Goal: Check status

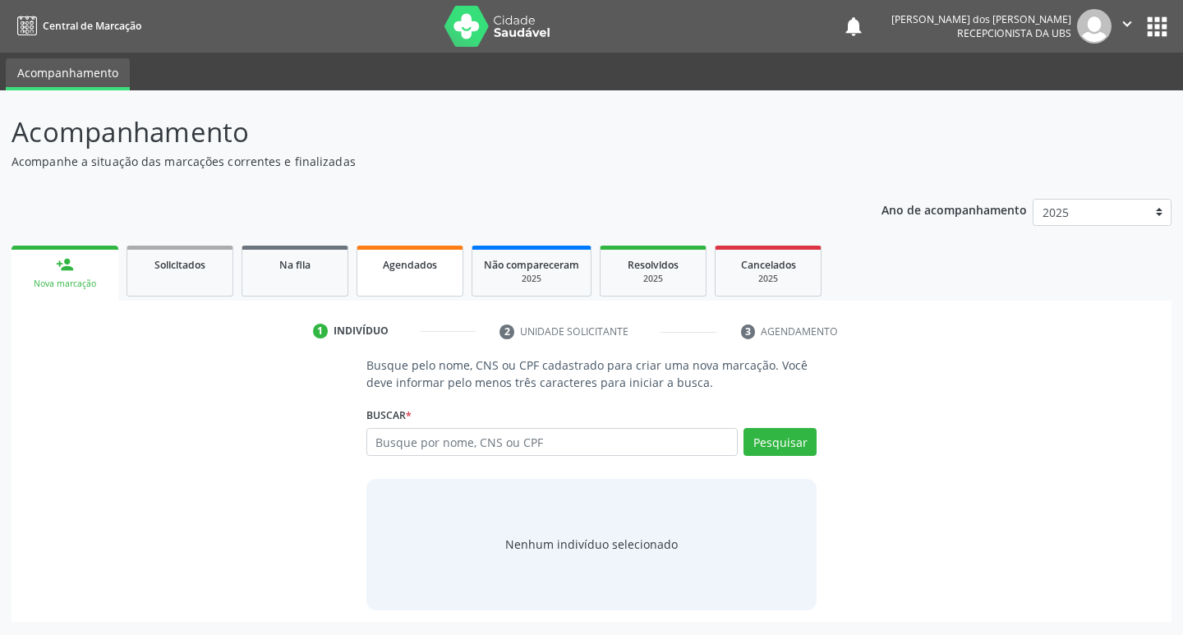
click at [401, 291] on link "Agendados" at bounding box center [410, 271] width 107 height 51
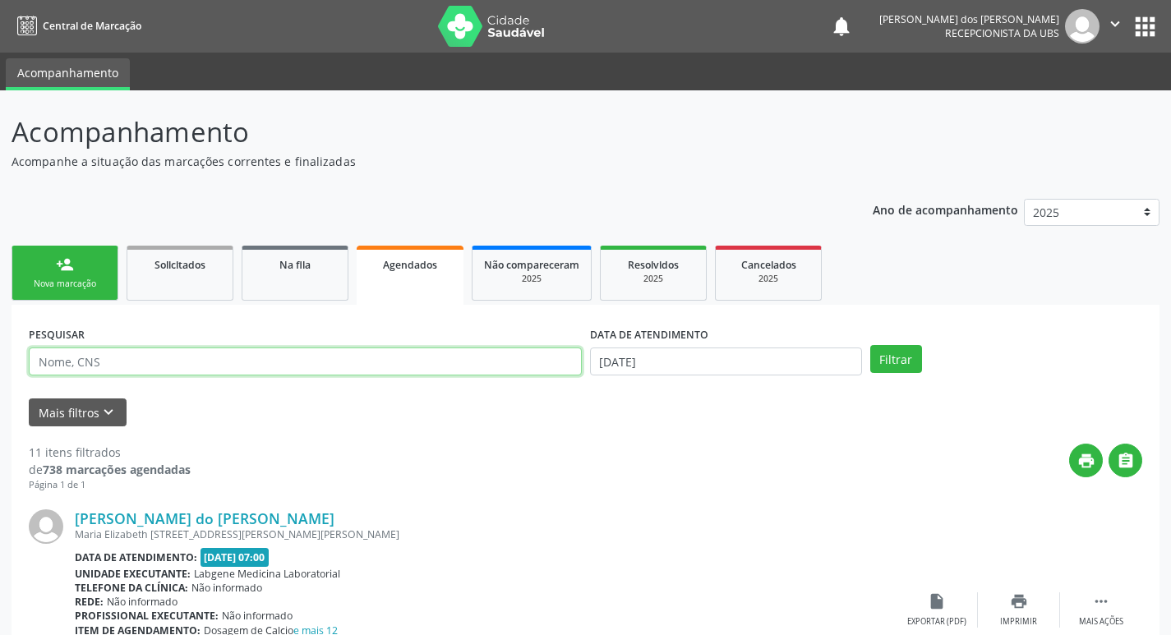
drag, startPoint x: 329, startPoint y: 350, endPoint x: 329, endPoint y: 327, distance: 23.0
click at [329, 350] on input "text" at bounding box center [305, 362] width 553 height 28
type input "[PERSON_NAME]"
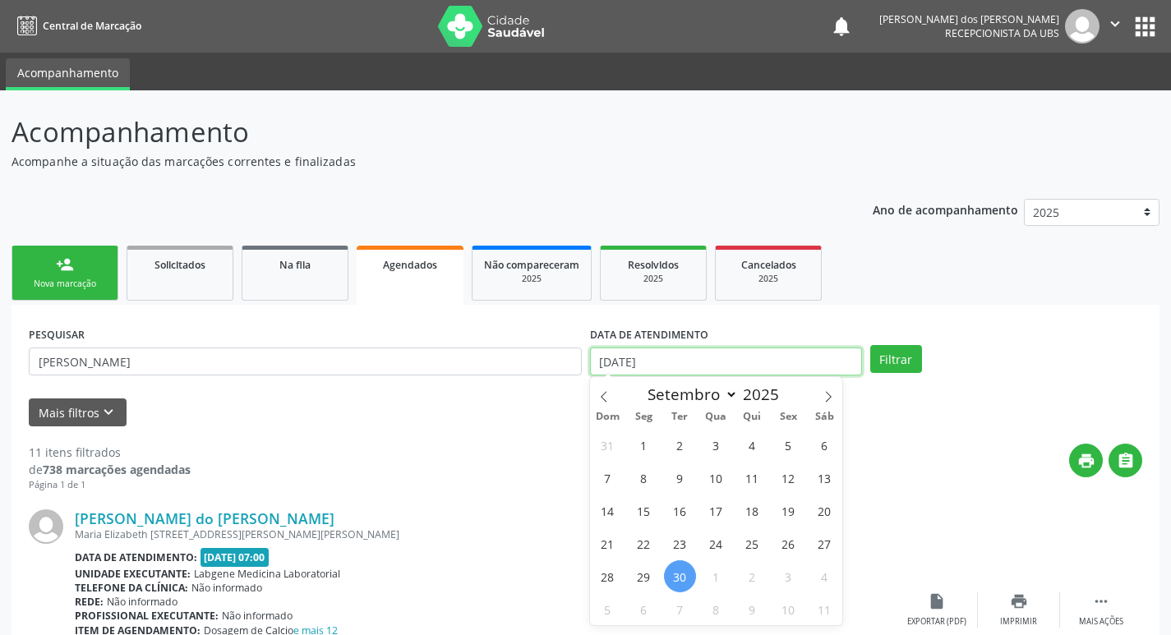
click at [672, 361] on input "[DATE]" at bounding box center [726, 362] width 272 height 28
click at [830, 601] on span "11" at bounding box center [824, 609] width 32 height 32
type input "[DATE]"
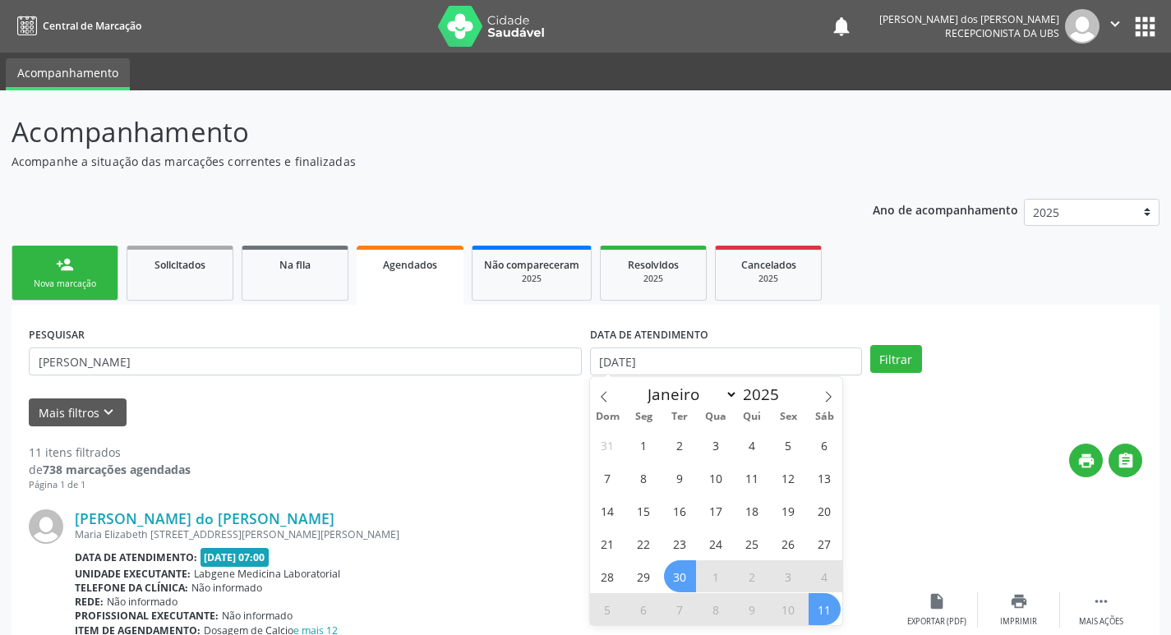
click at [683, 573] on span "30" at bounding box center [680, 576] width 32 height 32
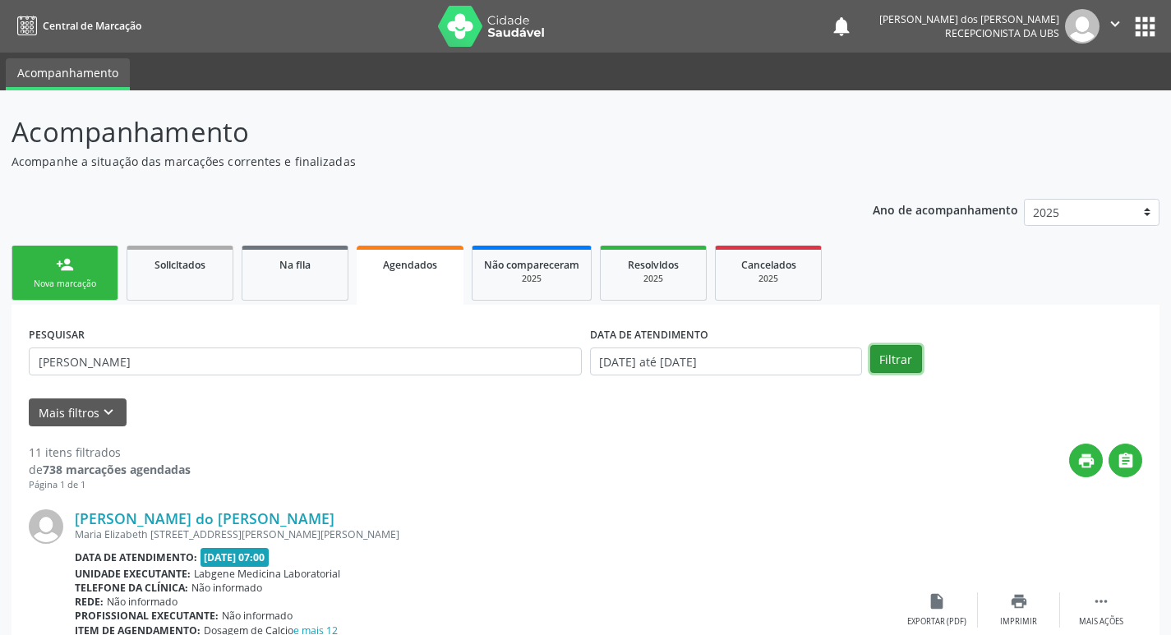
click at [889, 361] on button "Filtrar" at bounding box center [896, 359] width 52 height 28
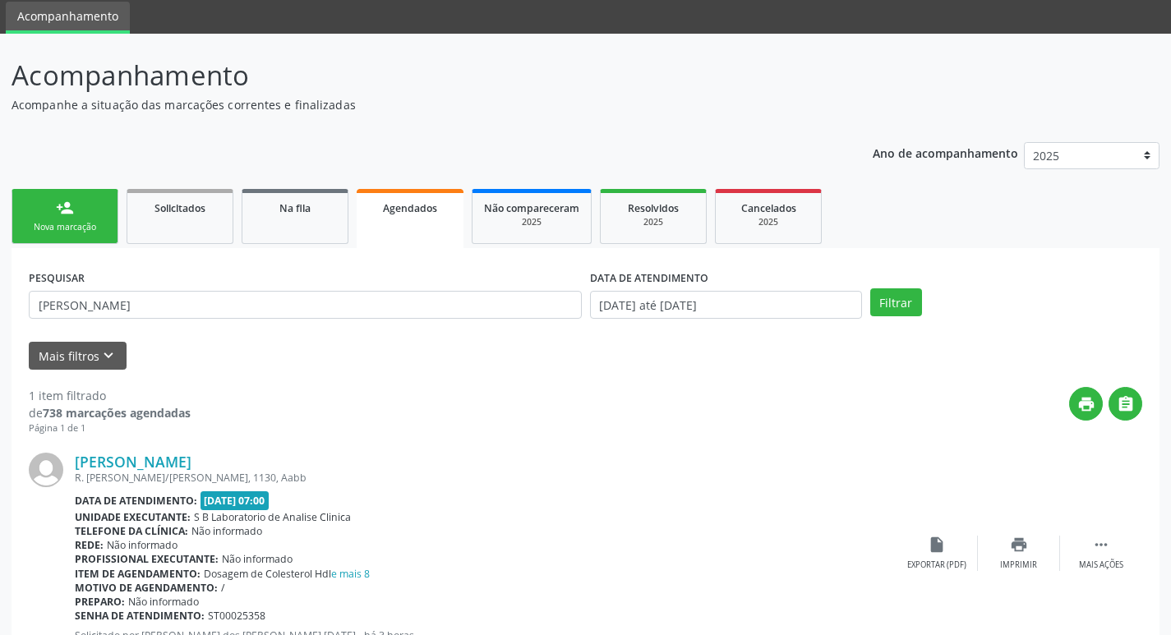
scroll to position [122, 0]
